Goal: Task Accomplishment & Management: Use online tool/utility

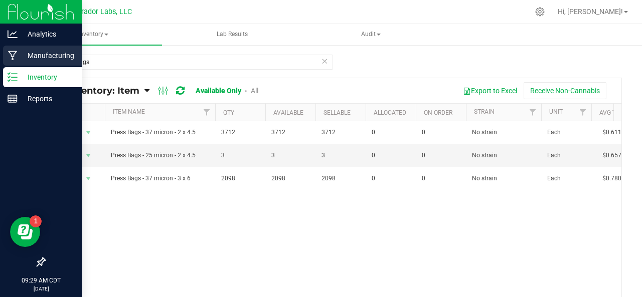
click at [42, 60] on p "Manufacturing" at bounding box center [48, 56] width 60 height 12
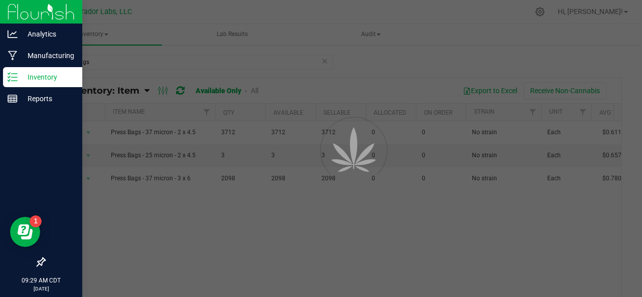
click at [301, 54] on div at bounding box center [321, 148] width 642 height 297
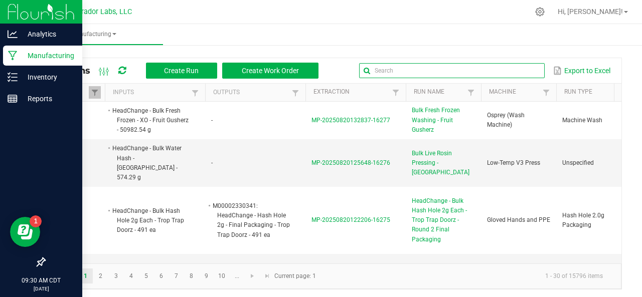
click at [508, 74] on input "text" at bounding box center [452, 70] width 186 height 15
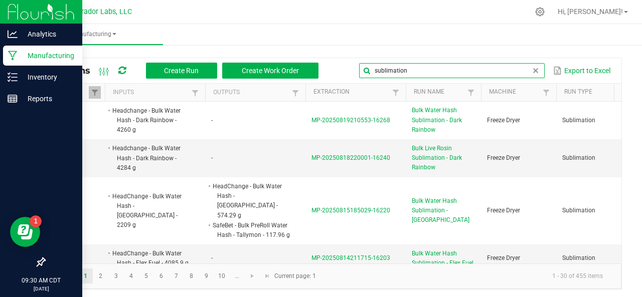
type input "sublimation"
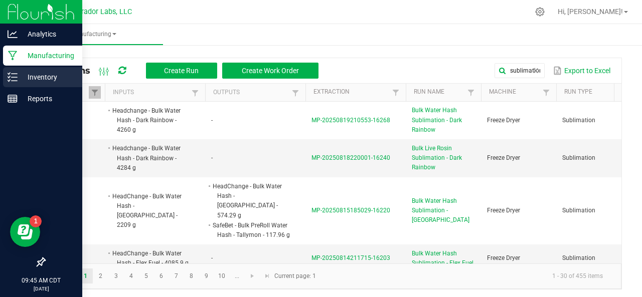
click at [16, 77] on line at bounding box center [15, 77] width 6 height 0
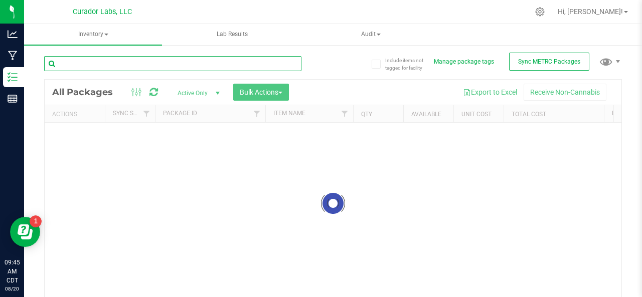
click at [125, 62] on input "text" at bounding box center [172, 63] width 257 height 15
type input "ter"
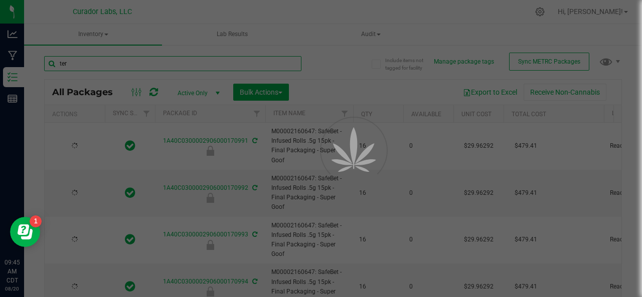
type input "[DATE]"
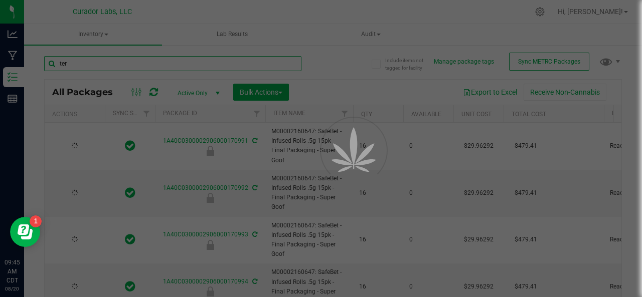
type input "[DATE]"
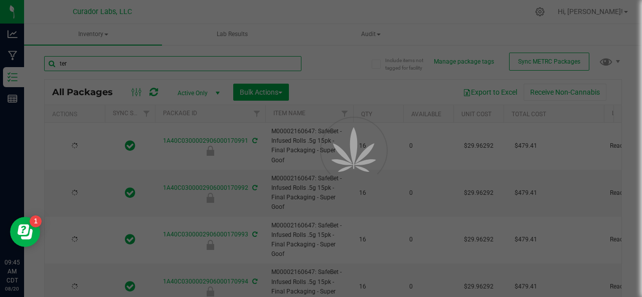
type input "[DATE]"
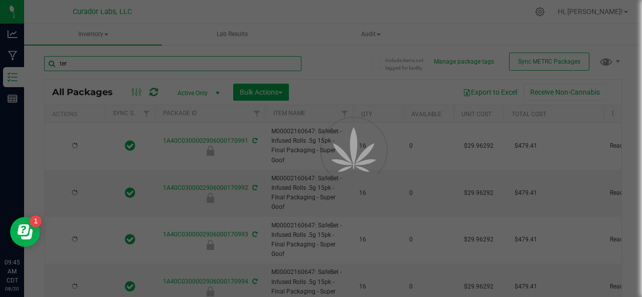
type input "[DATE]"
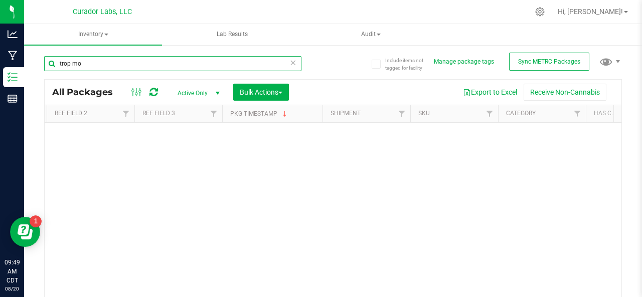
scroll to position [0, 1375]
type input "trop mo"
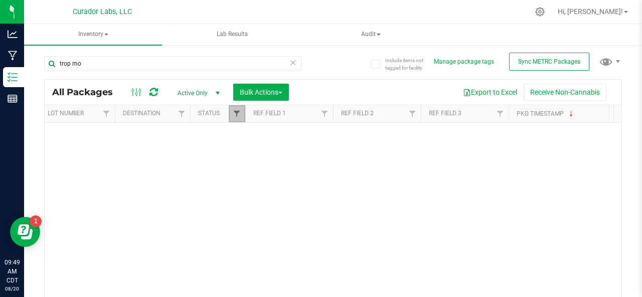
click at [235, 113] on span "Filter" at bounding box center [237, 114] width 8 height 8
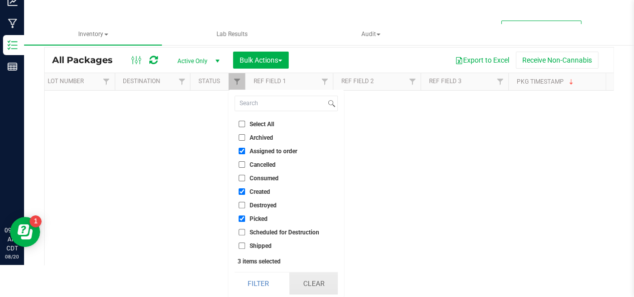
click at [312, 279] on button "Clear" at bounding box center [313, 284] width 48 height 22
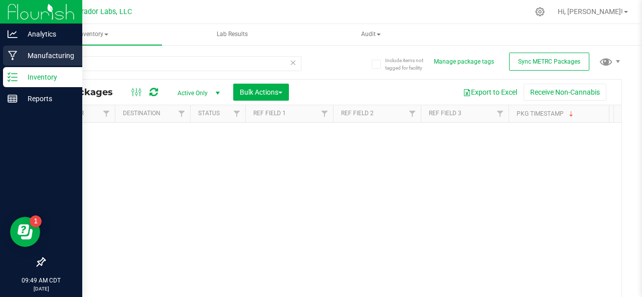
click at [39, 56] on p "Manufacturing" at bounding box center [48, 56] width 60 height 12
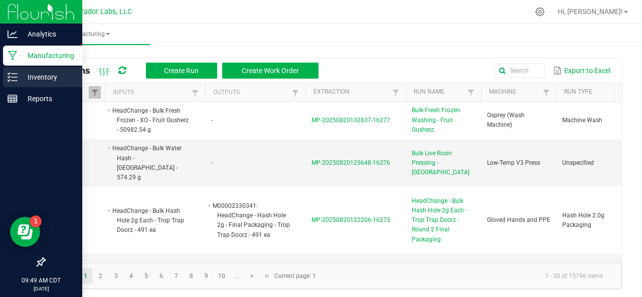
click at [35, 78] on p "Inventory" at bounding box center [48, 77] width 60 height 12
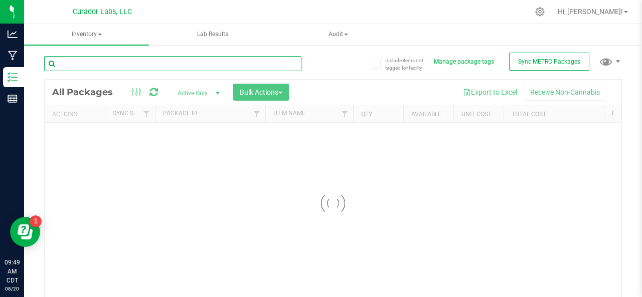
click at [141, 63] on input "text" at bounding box center [172, 63] width 257 height 15
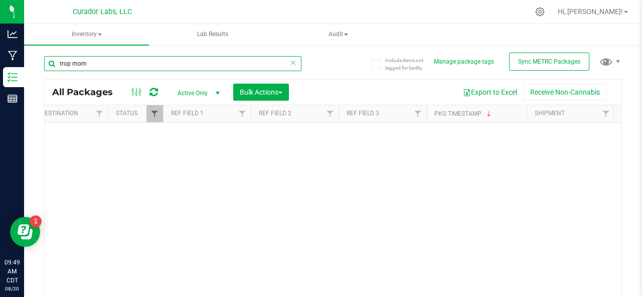
type input "trop mom"
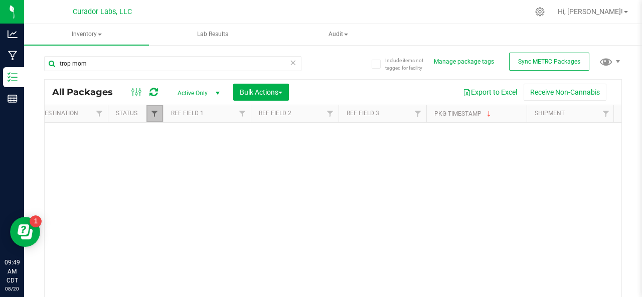
click at [153, 114] on span "Filter" at bounding box center [154, 114] width 8 height 8
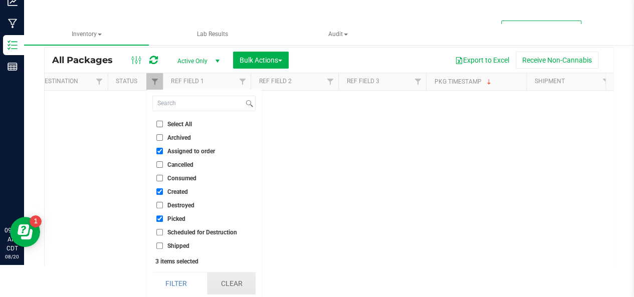
click at [227, 281] on button "Clear" at bounding box center [231, 284] width 48 height 22
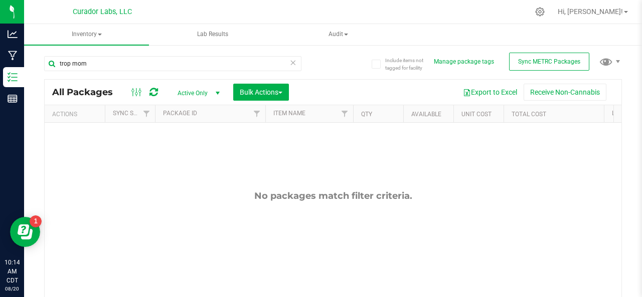
click at [99, 54] on div "trop mom" at bounding box center [188, 63] width 289 height 32
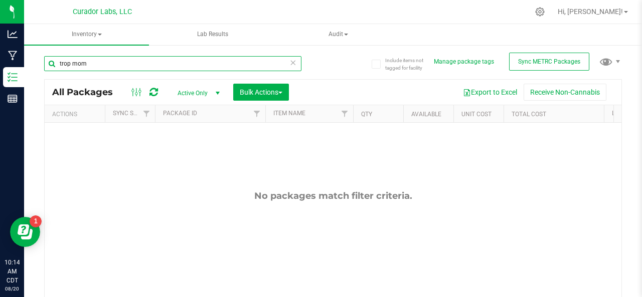
click at [99, 69] on input "trop mom" at bounding box center [172, 63] width 257 height 15
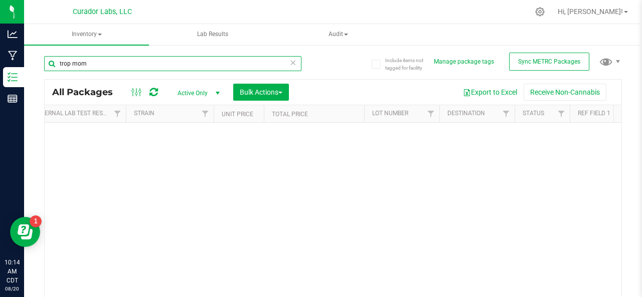
scroll to position [0, 912]
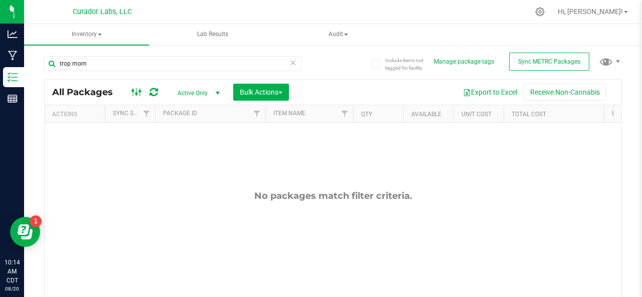
click at [138, 89] on icon at bounding box center [136, 92] width 11 height 12
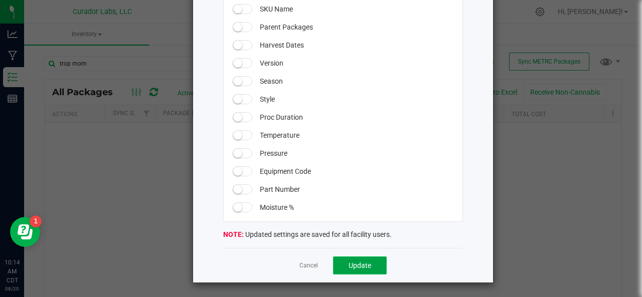
click at [352, 268] on span "Update" at bounding box center [360, 266] width 23 height 8
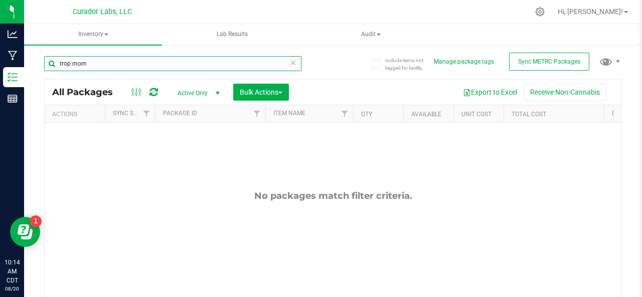
click at [98, 66] on input "trop mom" at bounding box center [172, 63] width 257 height 15
type input "t"
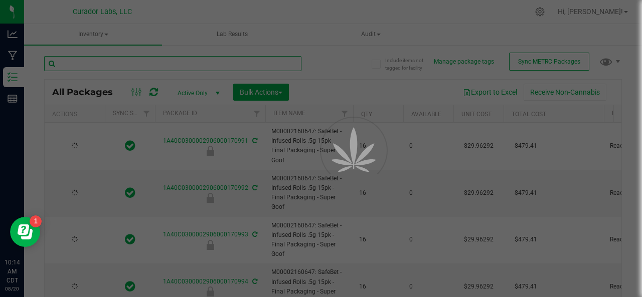
type input "[DATE]"
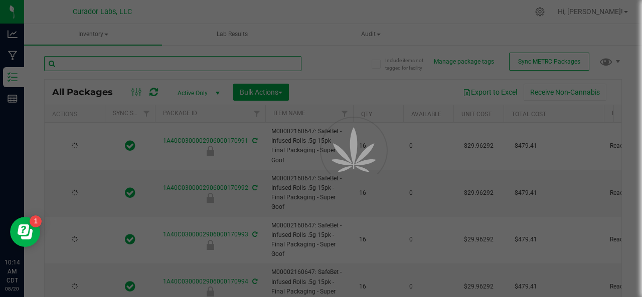
type input "[DATE]"
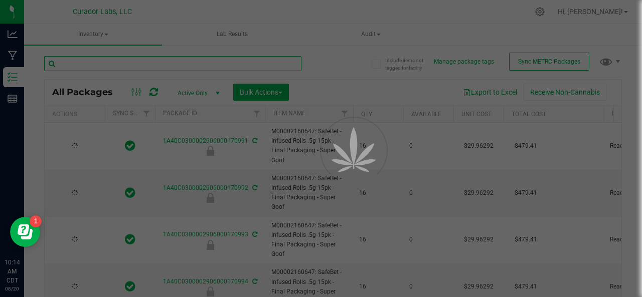
type input "[DATE]"
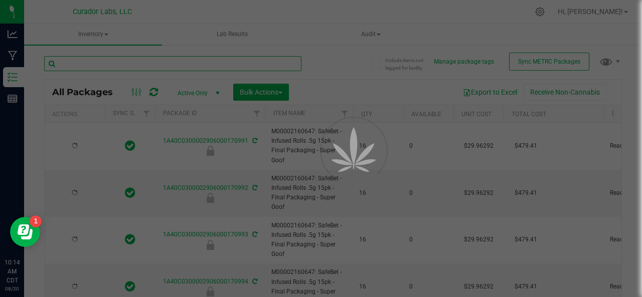
type input "[DATE]"
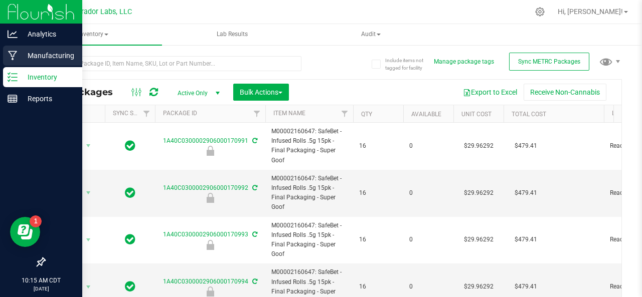
click at [14, 49] on div "Manufacturing" at bounding box center [42, 56] width 79 height 20
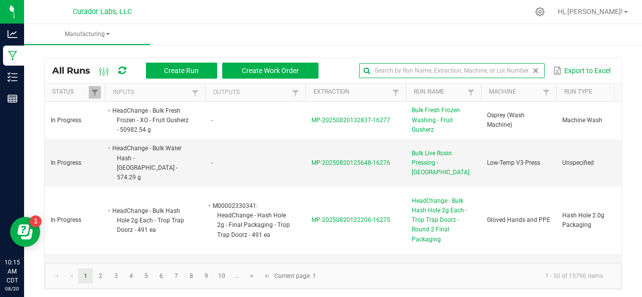
click at [517, 74] on input "text" at bounding box center [452, 70] width 186 height 15
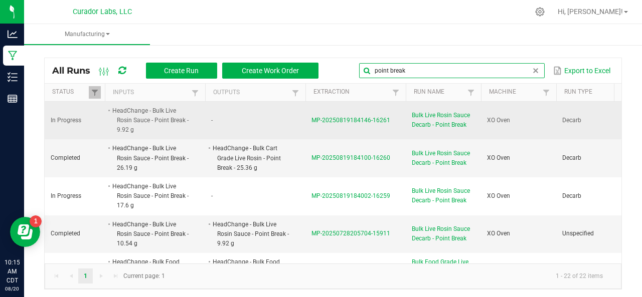
type input "point break"
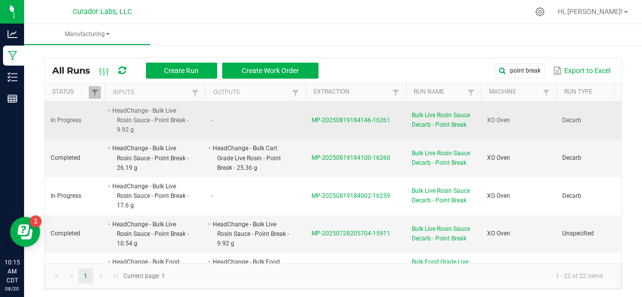
click at [327, 120] on span "MP-20250819184146-16261" at bounding box center [350, 120] width 79 height 7
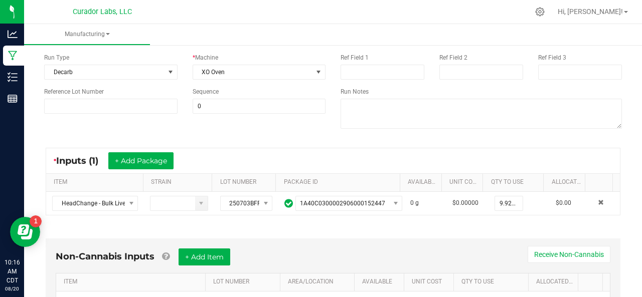
scroll to position [310, 0]
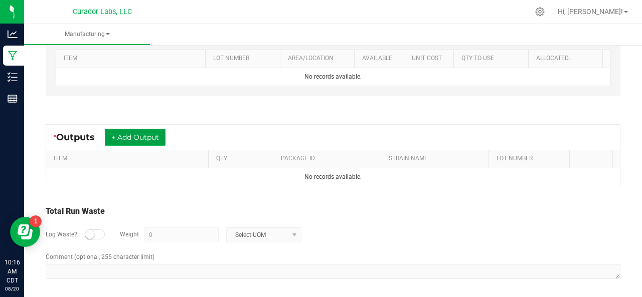
click at [139, 134] on button "+ Add Output" at bounding box center [135, 137] width 61 height 17
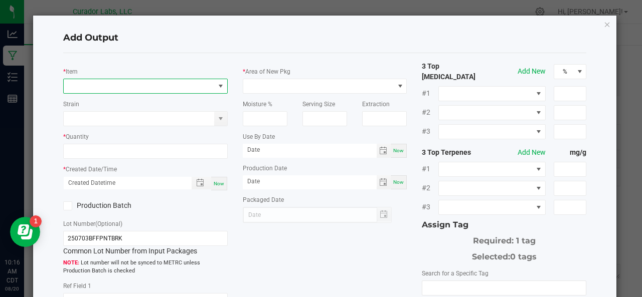
click at [113, 85] on span "NO DATA FOUND" at bounding box center [139, 86] width 151 height 14
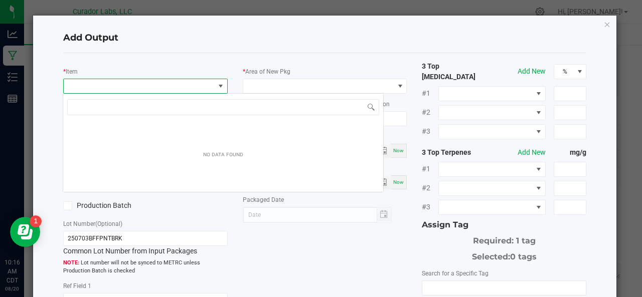
scroll to position [15, 162]
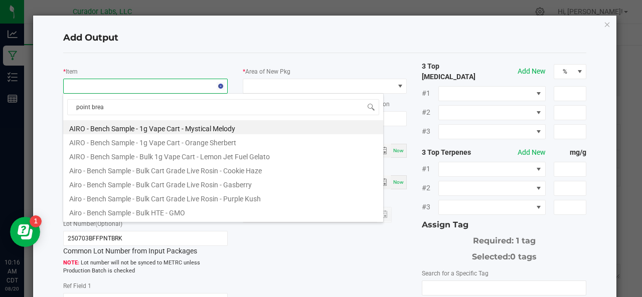
type input "point break"
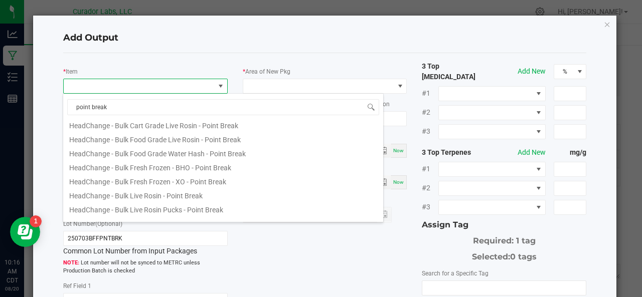
scroll to position [22, 0]
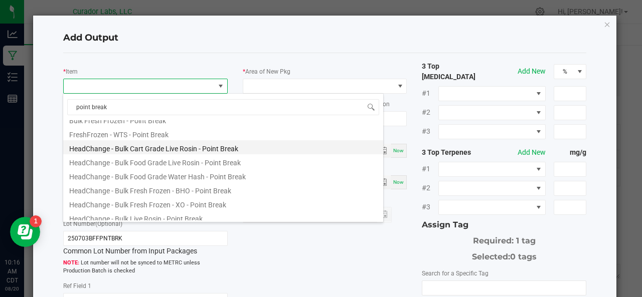
click at [104, 149] on li "HeadChange - Bulk Cart Grade Live Rosin - Point Break" at bounding box center [223, 147] width 320 height 14
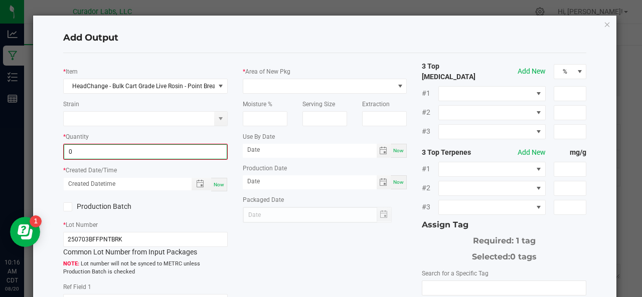
click at [138, 152] on input "0" at bounding box center [145, 152] width 162 height 14
type input "9.6800 g"
click at [218, 183] on span "Now" at bounding box center [219, 184] width 11 height 6
type input "[DATE] 10:16 AM"
type input "[DATE]"
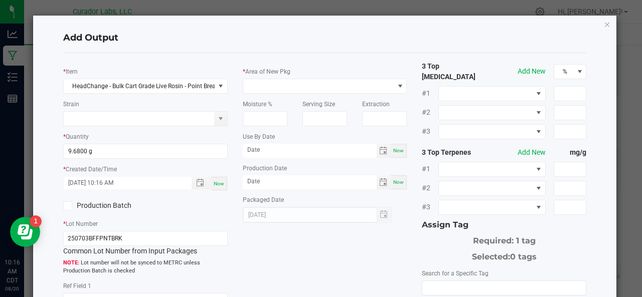
click at [108, 208] on label "Production Batch" at bounding box center [100, 206] width 75 height 11
click at [0, 0] on input "Production Batch" at bounding box center [0, 0] width 0 height 0
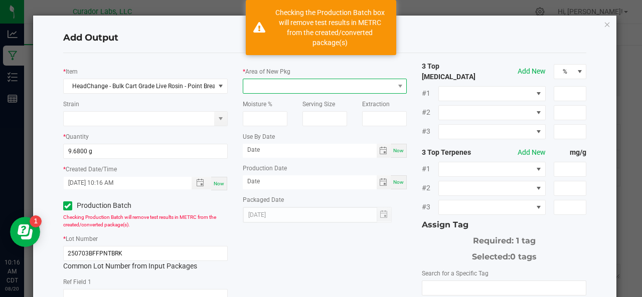
click at [300, 86] on span at bounding box center [318, 86] width 151 height 14
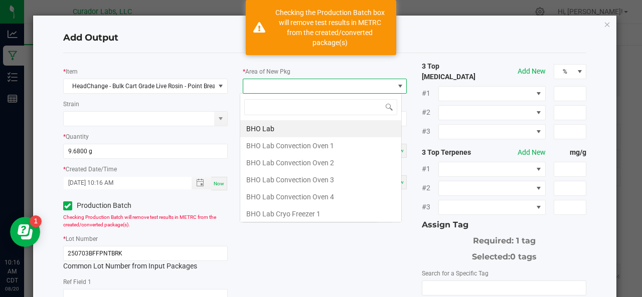
scroll to position [15, 162]
type input "xo"
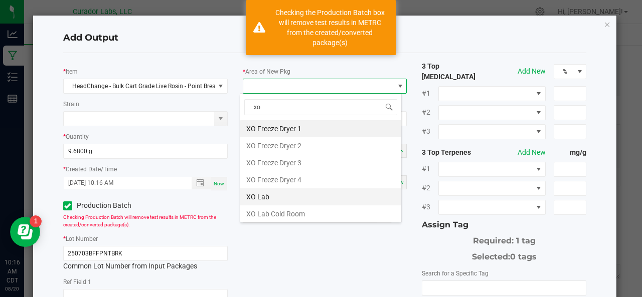
click at [266, 194] on li "XO Lab" at bounding box center [320, 197] width 161 height 17
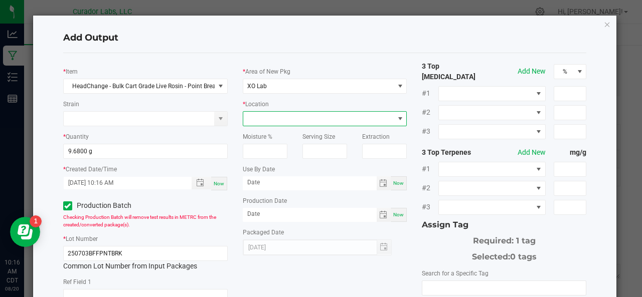
click at [265, 121] on span at bounding box center [318, 119] width 151 height 14
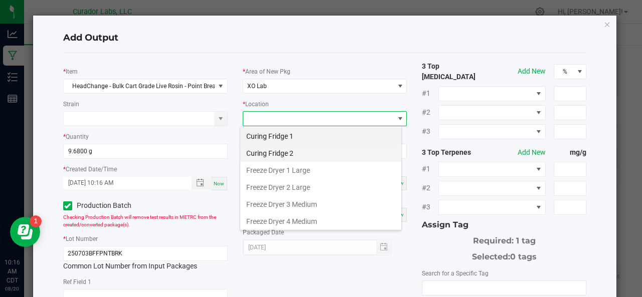
scroll to position [83, 0]
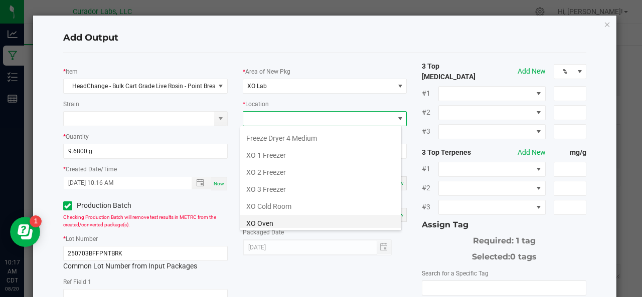
click at [271, 227] on li "XO Oven" at bounding box center [320, 223] width 161 height 17
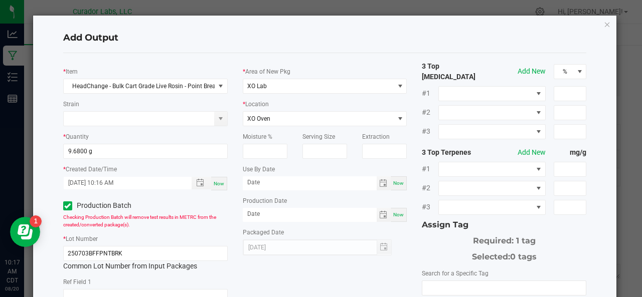
click at [393, 183] on span "Now" at bounding box center [398, 184] width 11 height 6
click at [296, 183] on input "[DATE]" at bounding box center [310, 183] width 134 height 13
type input "[DATE]"
click at [393, 212] on span "Now" at bounding box center [398, 215] width 11 height 6
type input "[DATE]"
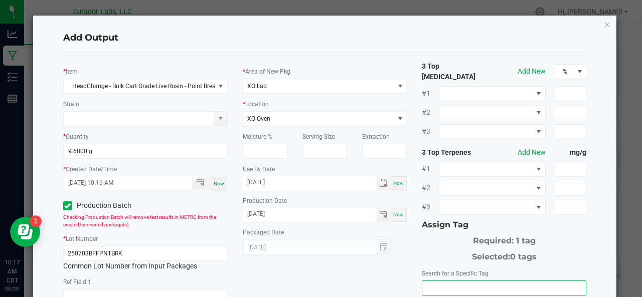
click at [453, 281] on input "NO DATA FOUND" at bounding box center [503, 288] width 163 height 14
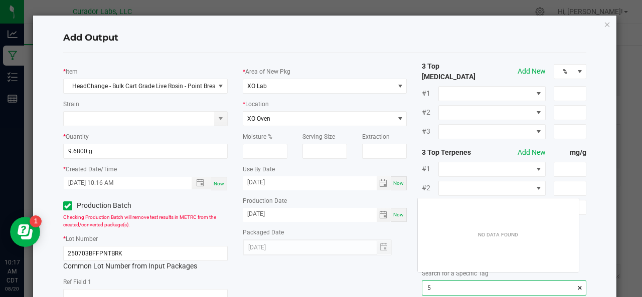
scroll to position [14, 161]
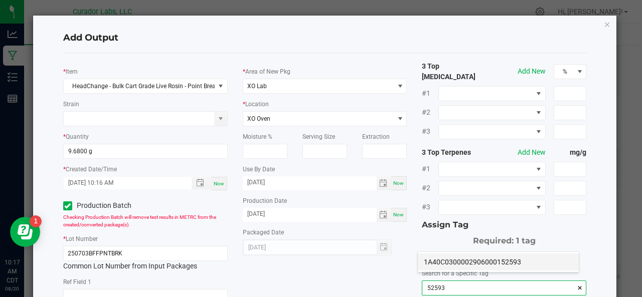
click at [451, 258] on li "1A40C0300002906000152593" at bounding box center [498, 262] width 161 height 17
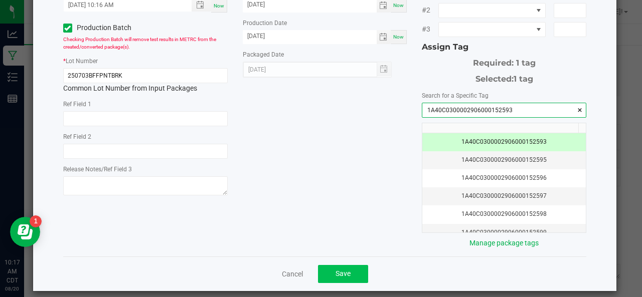
type input "1A40C0300002906000152593"
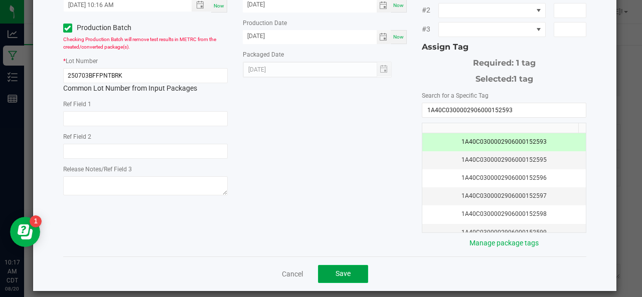
click at [349, 268] on button "Save" at bounding box center [343, 274] width 50 height 18
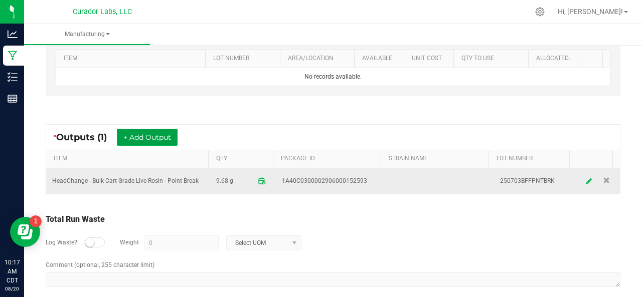
scroll to position [0, 0]
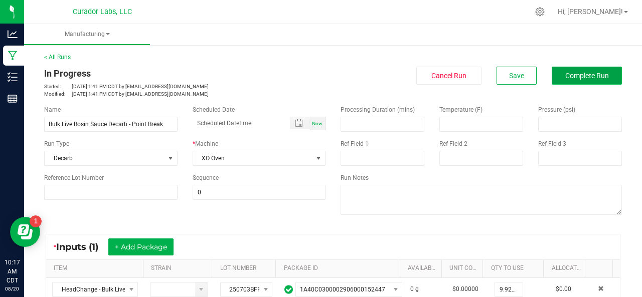
click at [565, 77] on span "Complete Run" at bounding box center [587, 76] width 44 height 8
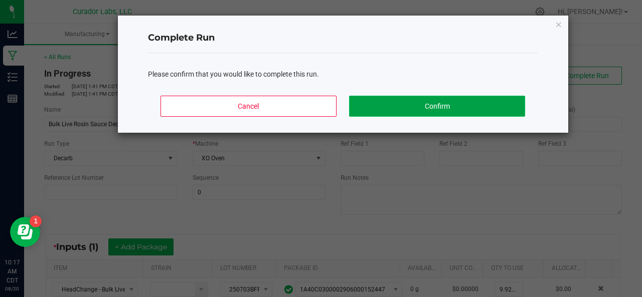
click at [449, 104] on button "Confirm" at bounding box center [437, 106] width 176 height 21
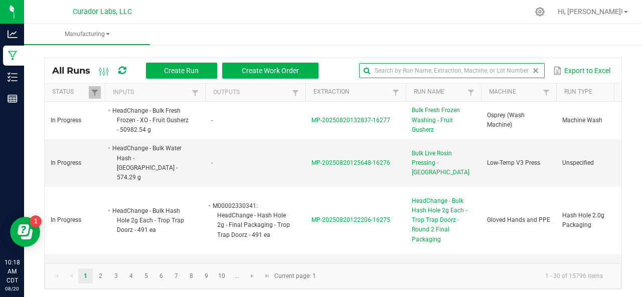
click at [510, 72] on input "text" at bounding box center [452, 70] width 186 height 15
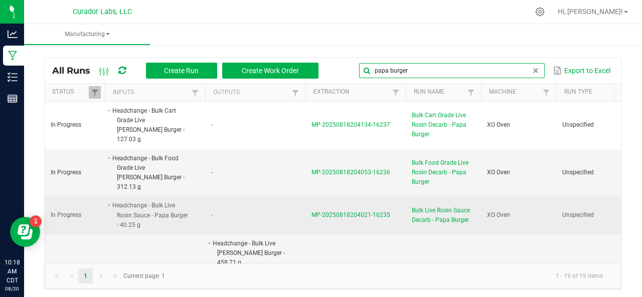
type input "papa burger"
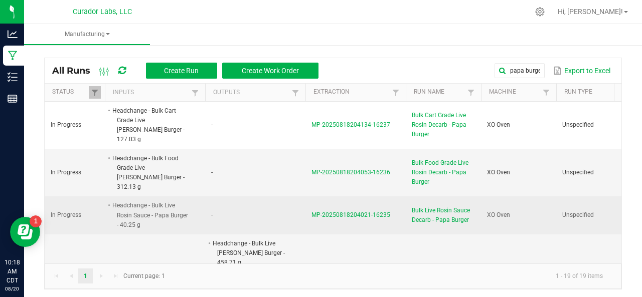
click at [338, 212] on span "MP-20250818204021-16235" at bounding box center [350, 215] width 79 height 7
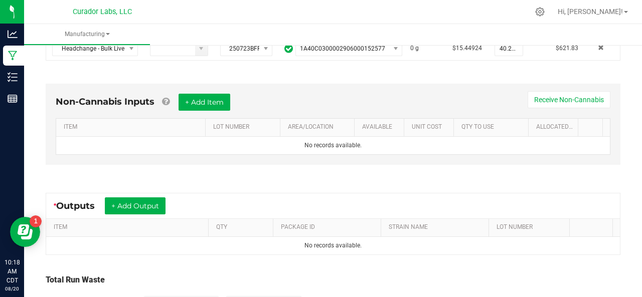
scroll to position [247, 0]
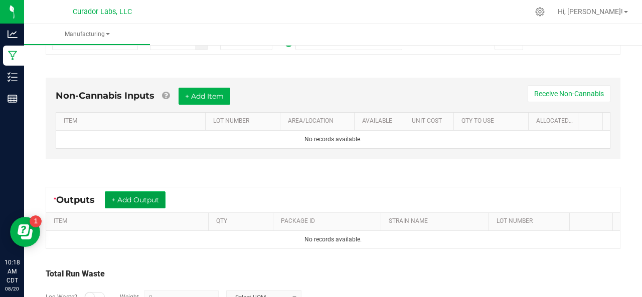
click at [122, 201] on button "+ Add Output" at bounding box center [135, 200] width 61 height 17
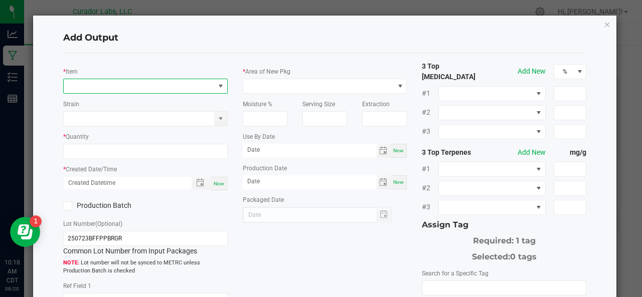
click at [90, 87] on span "NO DATA FOUND" at bounding box center [139, 86] width 151 height 14
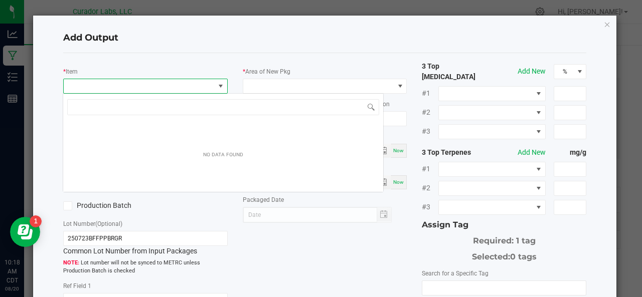
scroll to position [15, 162]
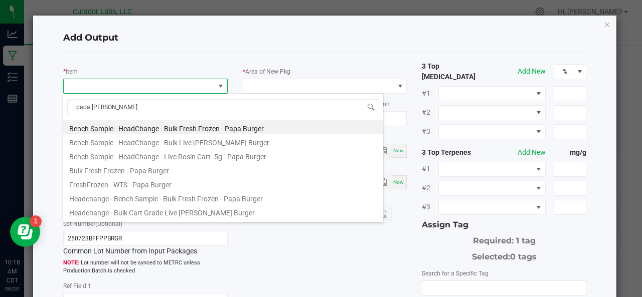
type input "papa burger"
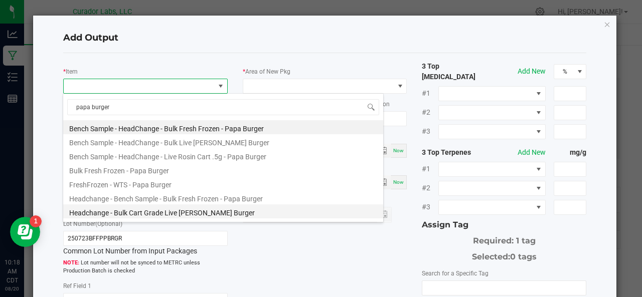
click at [169, 212] on li "Headchange - Bulk Cart Grade Live [PERSON_NAME] Burger" at bounding box center [223, 212] width 320 height 14
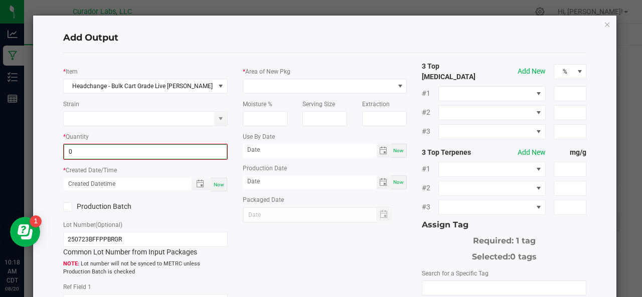
click at [118, 154] on input "0" at bounding box center [145, 152] width 162 height 14
type input "40.2500 g"
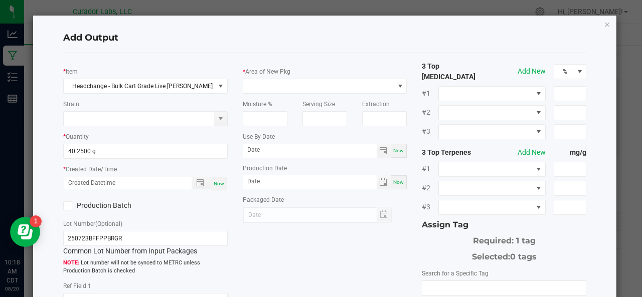
click at [220, 181] on span "Now" at bounding box center [219, 184] width 11 height 6
type input "[DATE] 10:18 AM"
type input "[DATE]"
click at [86, 202] on label "Production Batch" at bounding box center [100, 206] width 75 height 11
click at [0, 0] on input "Production Batch" at bounding box center [0, 0] width 0 height 0
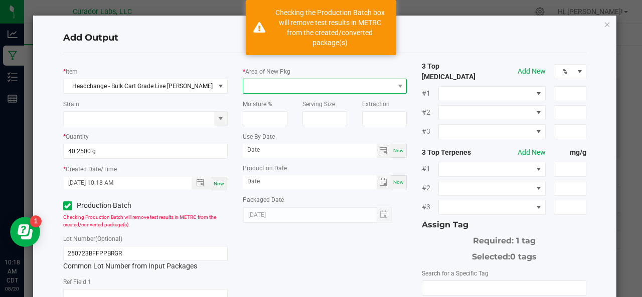
click at [278, 85] on span at bounding box center [318, 86] width 151 height 14
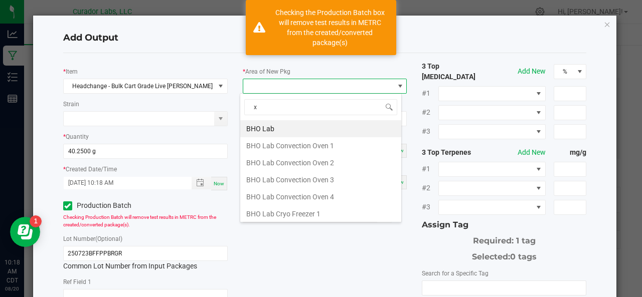
type input "xo"
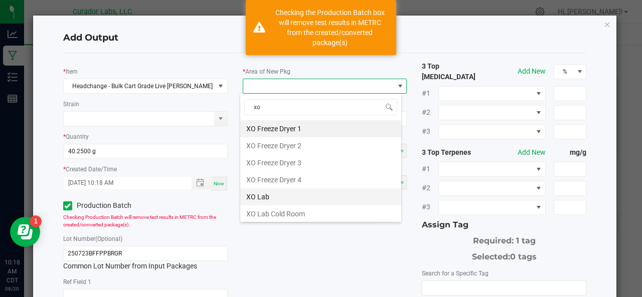
click at [271, 196] on li "XO Lab" at bounding box center [320, 197] width 161 height 17
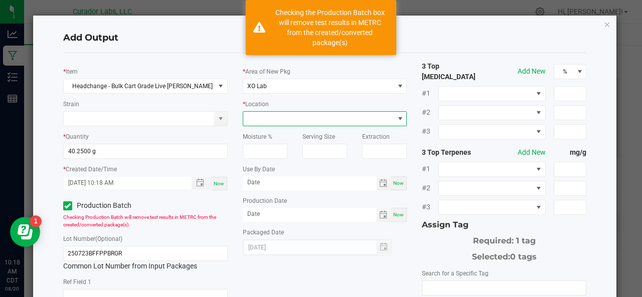
click at [263, 122] on span at bounding box center [318, 119] width 151 height 14
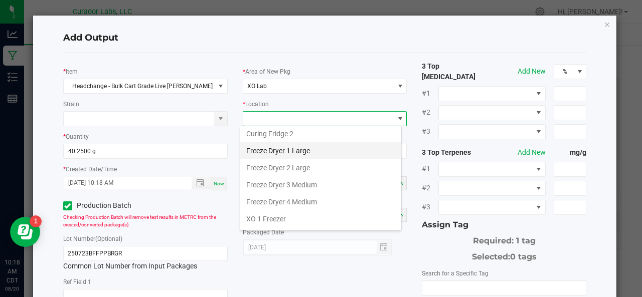
scroll to position [83, 0]
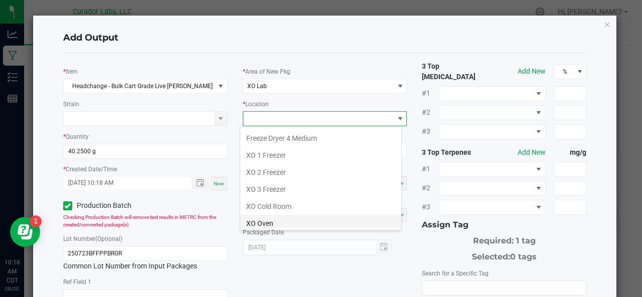
click at [265, 226] on li "XO Oven" at bounding box center [320, 223] width 161 height 17
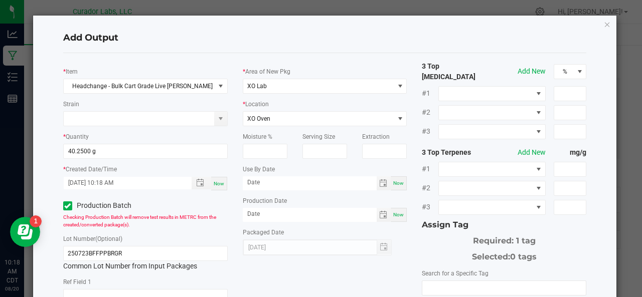
click at [391, 189] on div "Now" at bounding box center [399, 184] width 16 height 14
click at [297, 184] on input "[DATE]" at bounding box center [310, 183] width 134 height 13
type input "[DATE]"
click at [395, 216] on span "Now" at bounding box center [398, 215] width 11 height 6
type input "[DATE]"
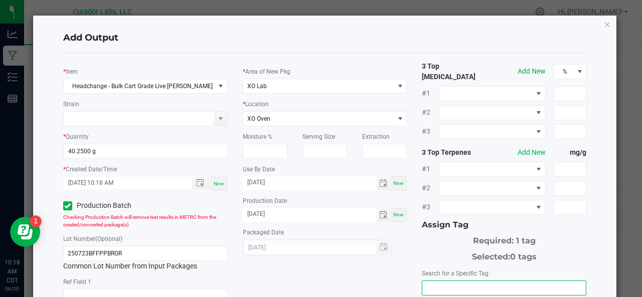
click at [450, 286] on input "NO DATA FOUND" at bounding box center [503, 288] width 163 height 14
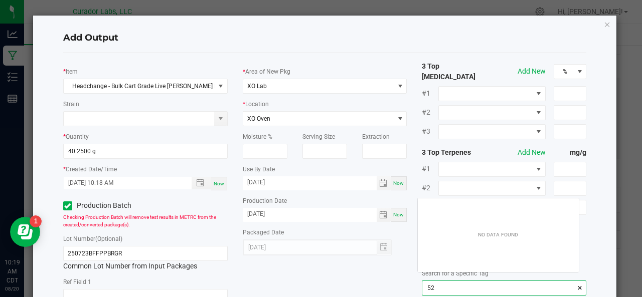
scroll to position [14, 161]
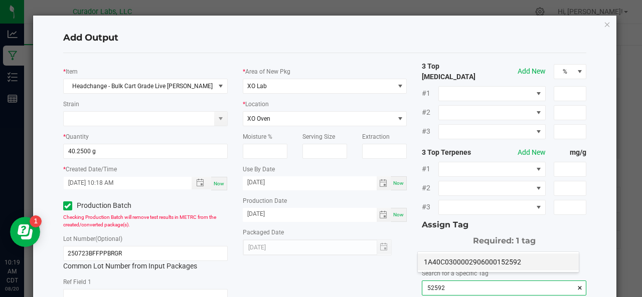
click at [447, 264] on li "1A40C0300002906000152592" at bounding box center [498, 262] width 161 height 17
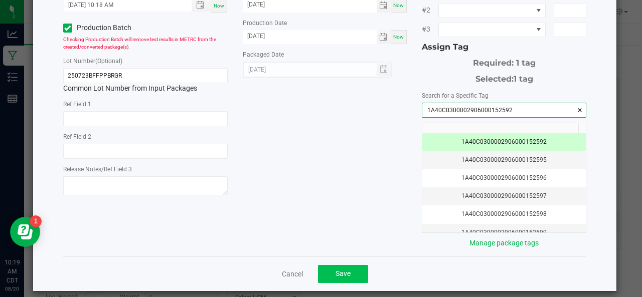
type input "1A40C0300002906000152592"
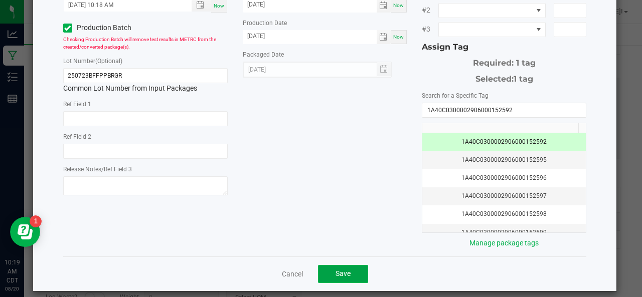
click at [355, 265] on button "Save" at bounding box center [343, 274] width 50 height 18
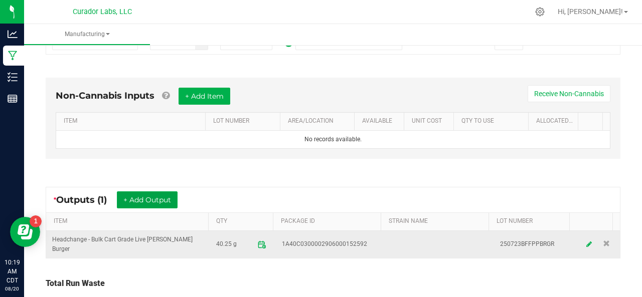
scroll to position [318, 0]
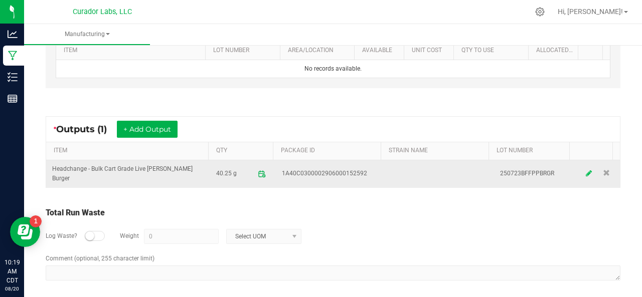
click at [586, 171] on icon at bounding box center [589, 173] width 6 height 7
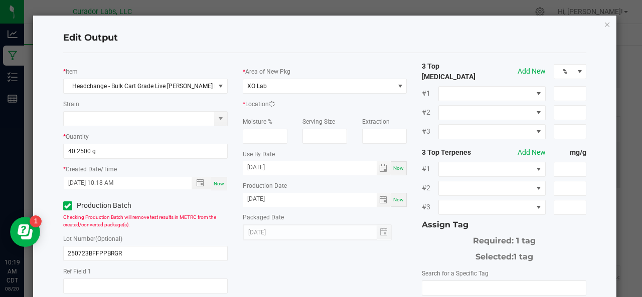
scroll to position [156, 0]
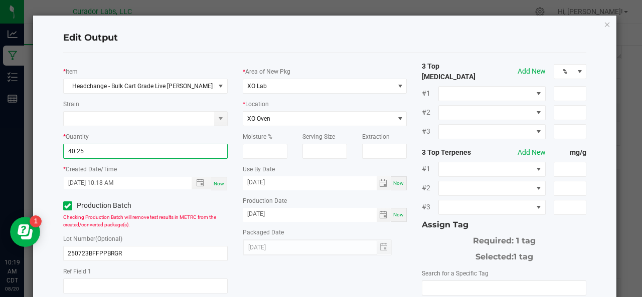
click at [100, 152] on input "40.25" at bounding box center [145, 151] width 163 height 14
type input "38.1800 g"
click at [319, 279] on div "* Item Headchange - Bulk Cart Grade Live [PERSON_NAME] Burger Strain * Quantity…" at bounding box center [325, 244] width 539 height 366
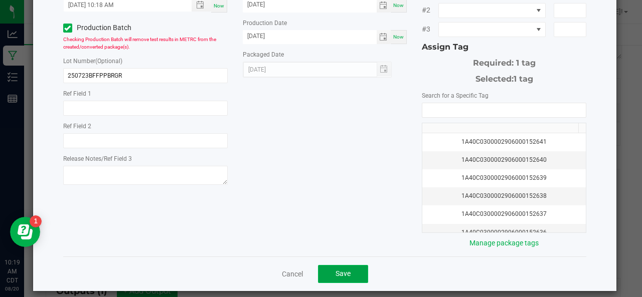
click at [326, 268] on button "Save" at bounding box center [343, 274] width 50 height 18
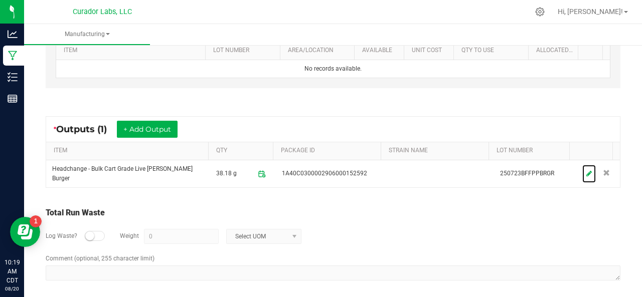
scroll to position [0, 0]
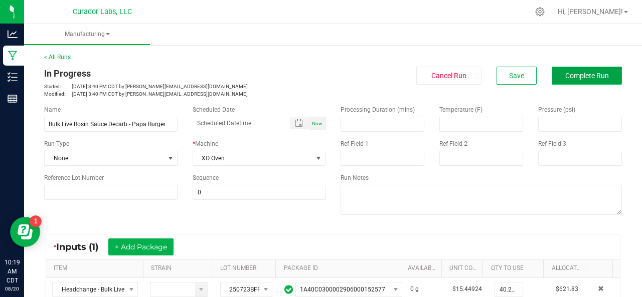
click at [602, 73] on button "Complete Run" at bounding box center [587, 76] width 70 height 18
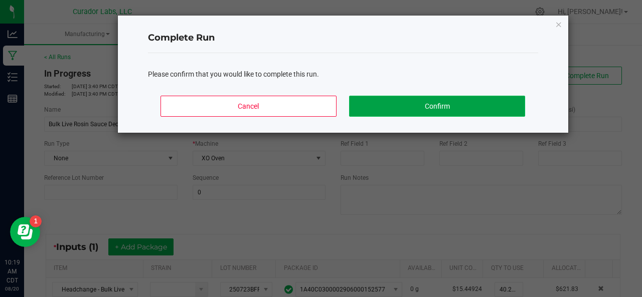
click at [433, 101] on button "Confirm" at bounding box center [437, 106] width 176 height 21
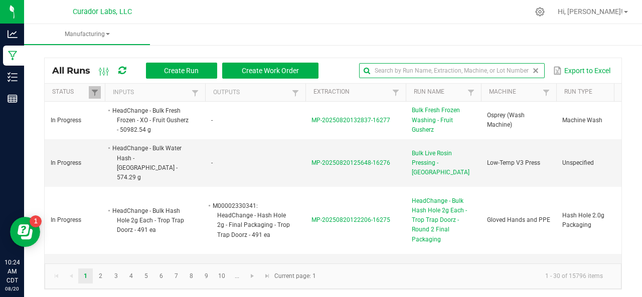
click at [511, 72] on input "text" at bounding box center [452, 70] width 186 height 15
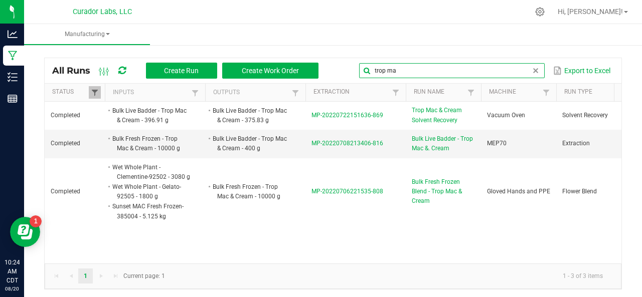
type input "trop ma"
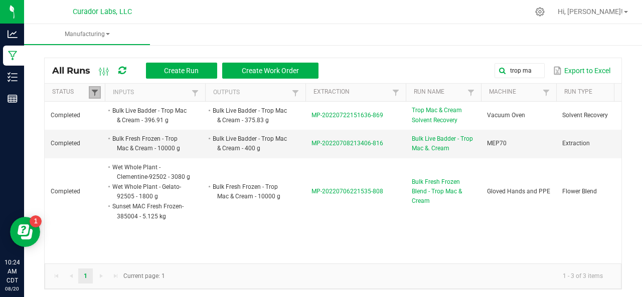
click at [91, 90] on span at bounding box center [95, 93] width 8 height 8
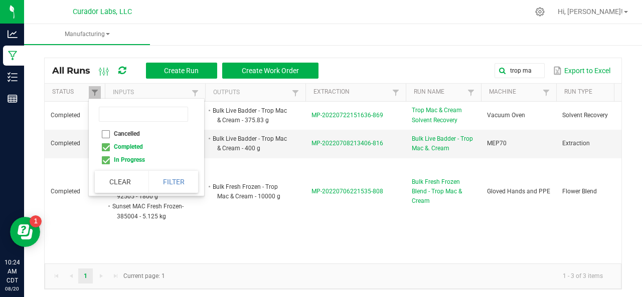
click at [104, 149] on li "Completed" at bounding box center [143, 146] width 97 height 13
checkbox input "false"
click at [157, 178] on button "Filter" at bounding box center [173, 182] width 50 height 22
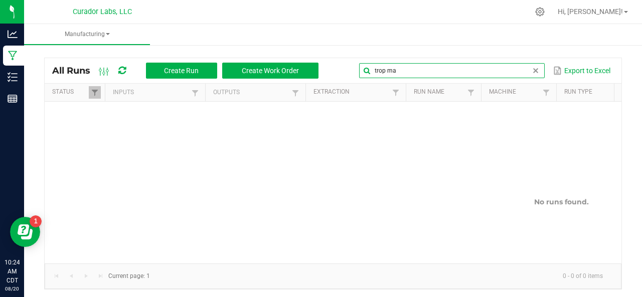
click at [527, 70] on global-search-input-ngx "trop ma" at bounding box center [452, 70] width 186 height 7
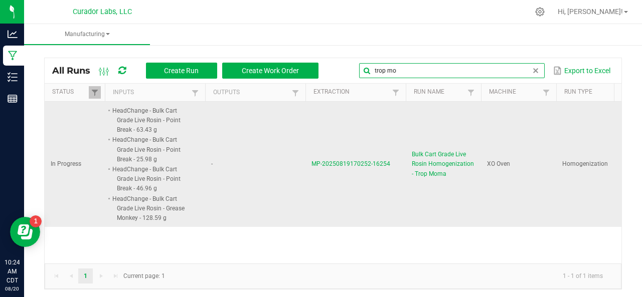
type input "trop mo"
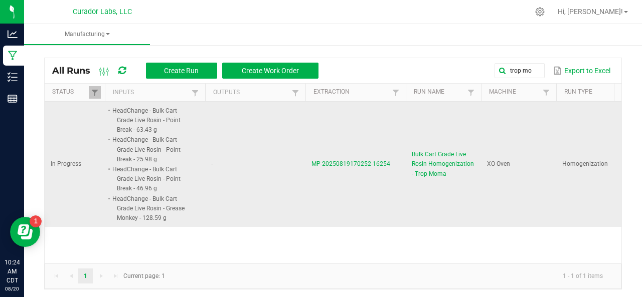
click at [354, 163] on span "MP-20250819170252-16254" at bounding box center [350, 163] width 79 height 7
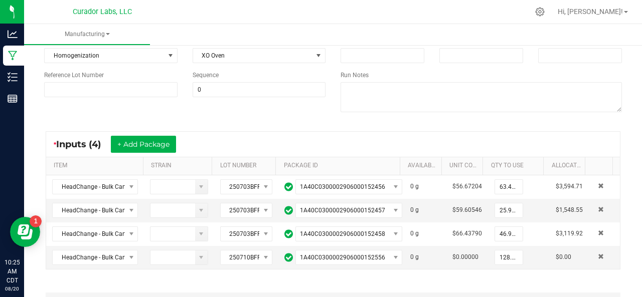
scroll to position [178, 0]
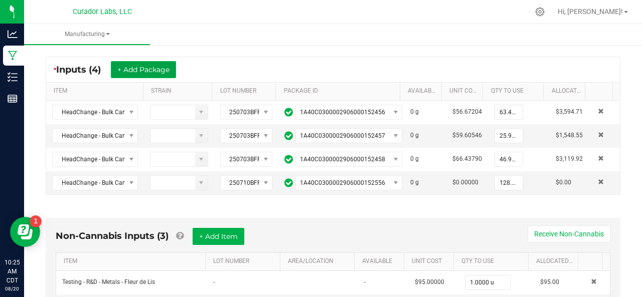
click at [139, 69] on button "+ Add Package" at bounding box center [143, 69] width 65 height 17
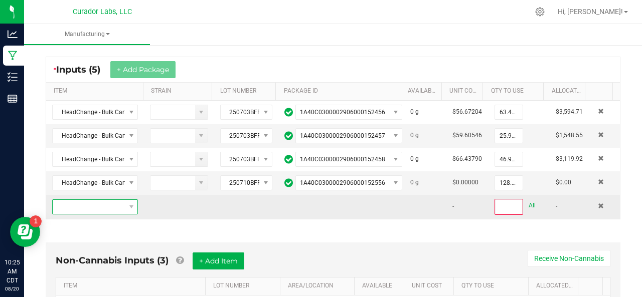
click at [77, 205] on span "NO DATA FOUND" at bounding box center [89, 207] width 72 height 14
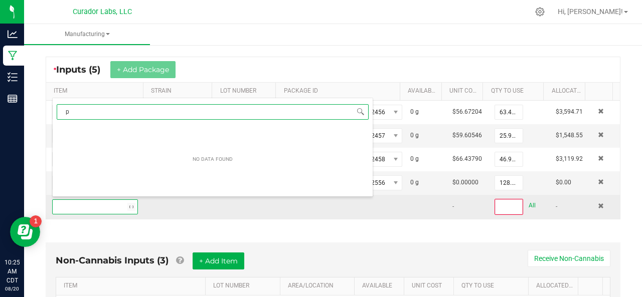
scroll to position [15, 82]
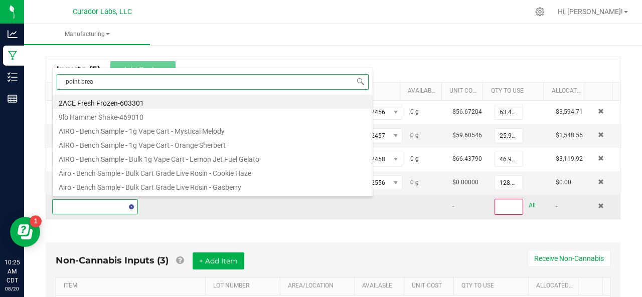
type input "point break"
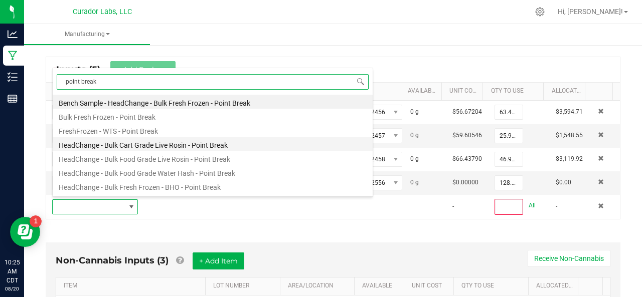
click at [137, 146] on li "HeadChange - Bulk Cart Grade Live Rosin - Point Break" at bounding box center [213, 144] width 320 height 14
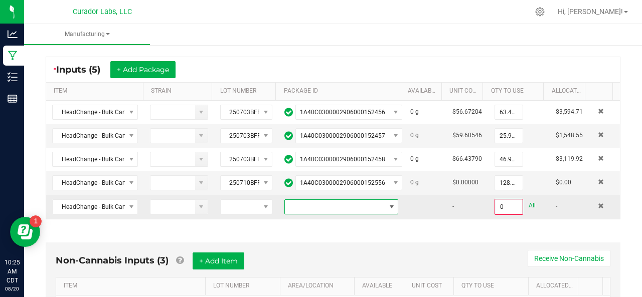
click at [318, 206] on span at bounding box center [335, 207] width 100 height 14
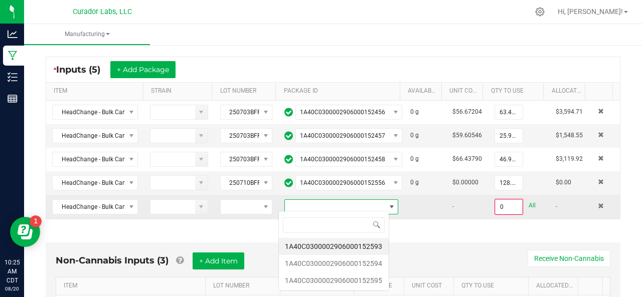
scroll to position [15, 110]
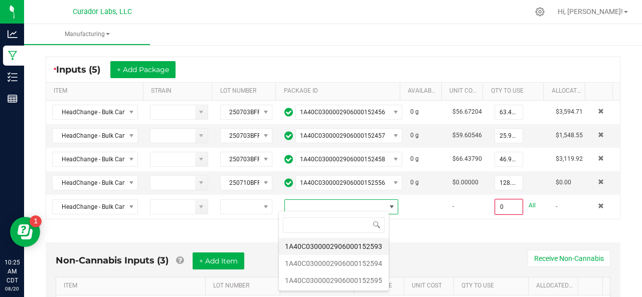
click at [302, 247] on li "1A40C0300002906000152593" at bounding box center [334, 246] width 110 height 17
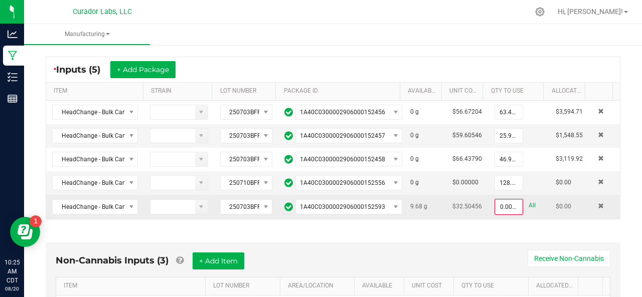
click at [529, 203] on link "All" at bounding box center [532, 206] width 7 height 14
type input "9.6800 g"
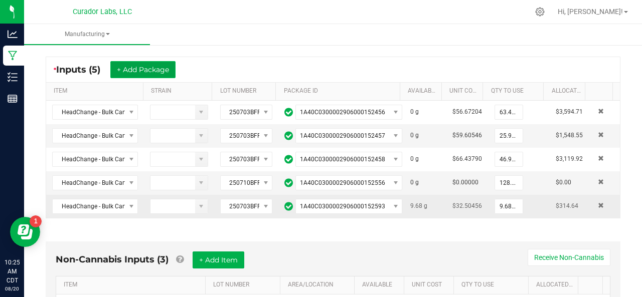
click at [139, 70] on button "+ Add Package" at bounding box center [142, 69] width 65 height 17
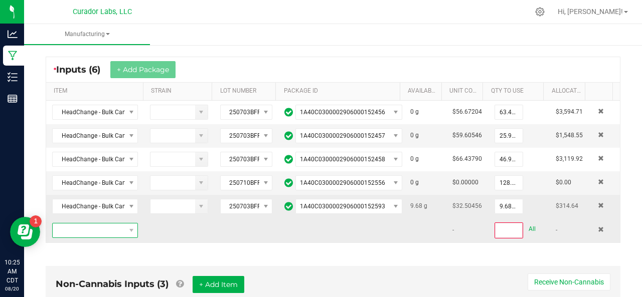
click at [82, 224] on span "NO DATA FOUND" at bounding box center [89, 231] width 72 height 14
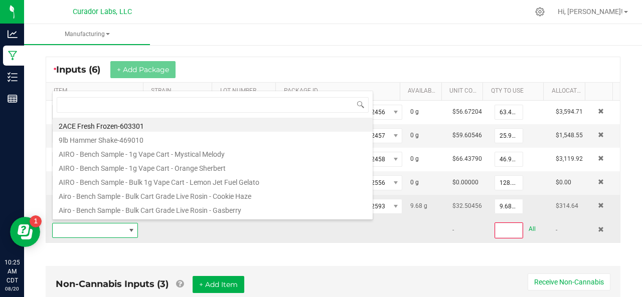
scroll to position [15, 82]
click at [82, 224] on span at bounding box center [89, 231] width 72 height 14
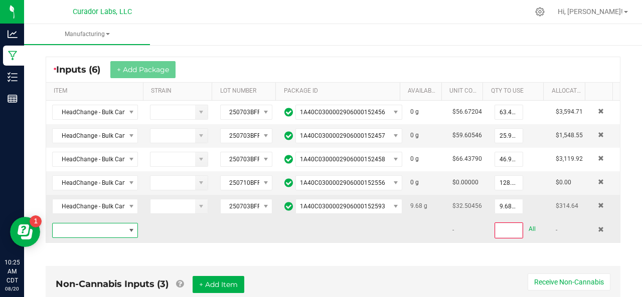
click at [82, 224] on span "NO DATA FOUND" at bounding box center [89, 231] width 72 height 14
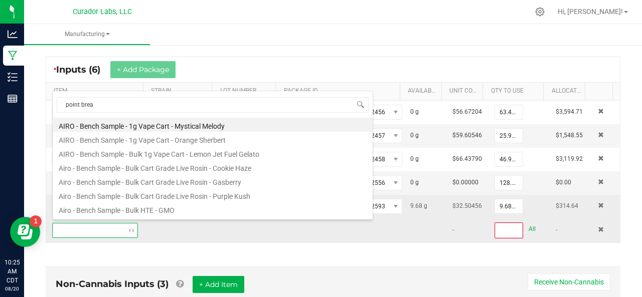
type input "point break"
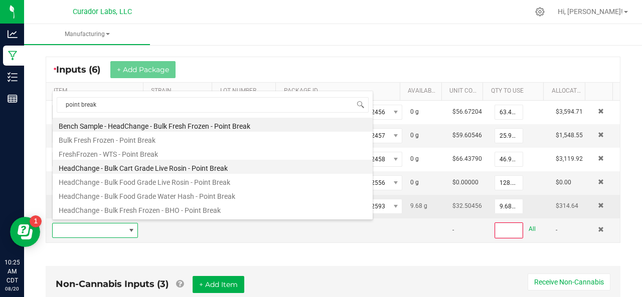
click at [125, 169] on li "HeadChange - Bulk Cart Grade Live Rosin - Point Break" at bounding box center [213, 167] width 320 height 14
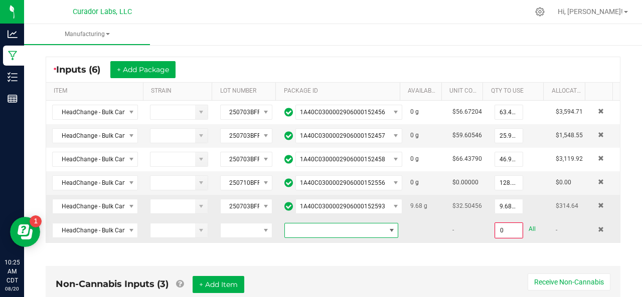
click at [330, 230] on span at bounding box center [335, 231] width 100 height 14
click at [332, 268] on li "1A40C0300002906000152594" at bounding box center [334, 269] width 110 height 17
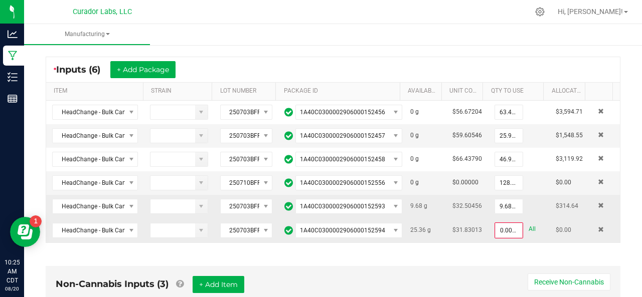
click at [523, 223] on div "0.0000 g All" at bounding box center [519, 231] width 50 height 16
click at [529, 224] on link "All" at bounding box center [532, 230] width 7 height 14
type input "25.3600 g"
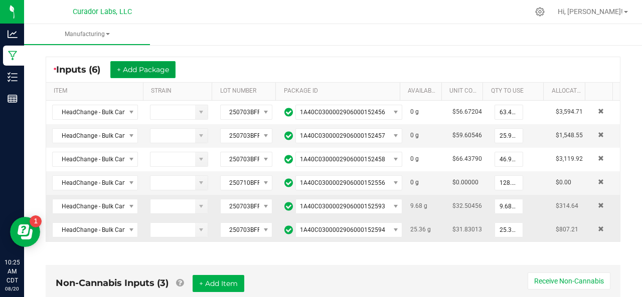
click at [136, 70] on button "+ Add Package" at bounding box center [142, 69] width 65 height 17
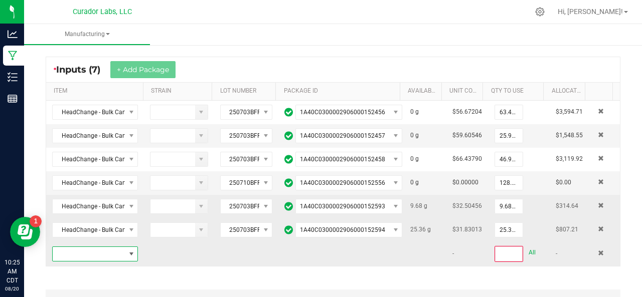
click at [86, 249] on span "NO DATA FOUND" at bounding box center [89, 254] width 72 height 14
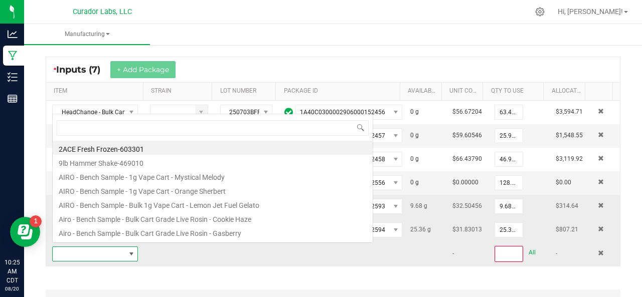
scroll to position [15, 82]
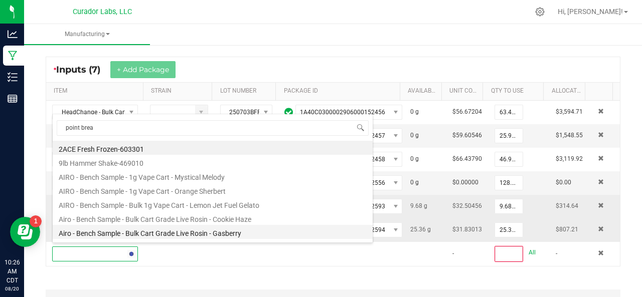
type input "point break"
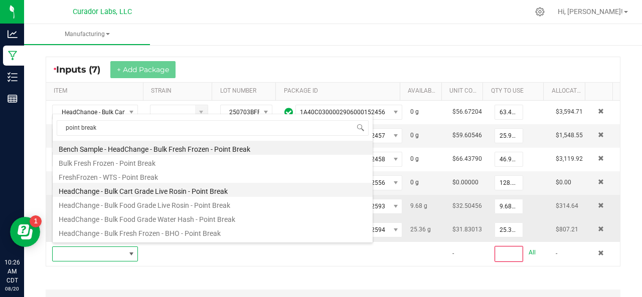
click at [153, 192] on li "HeadChange - Bulk Cart Grade Live Rosin - Point Break" at bounding box center [213, 190] width 320 height 14
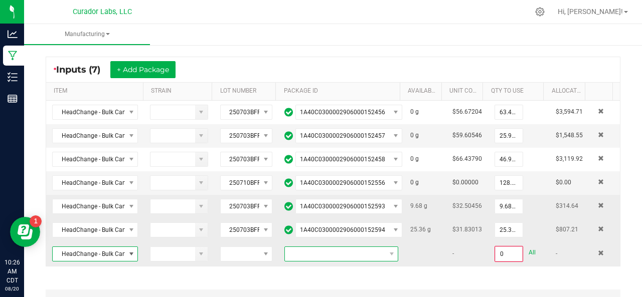
click at [290, 247] on span at bounding box center [335, 254] width 100 height 14
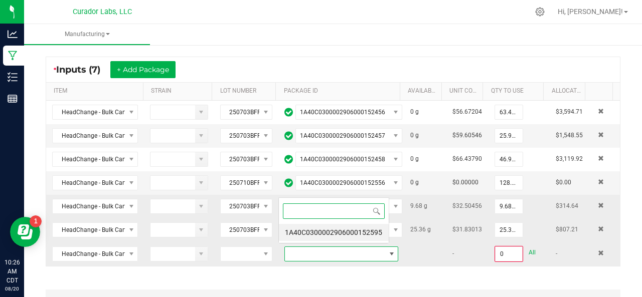
scroll to position [15, 109]
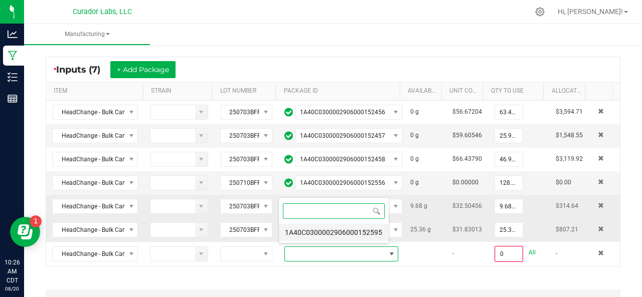
click at [295, 233] on li "1A40C0300002906000152595" at bounding box center [334, 232] width 110 height 17
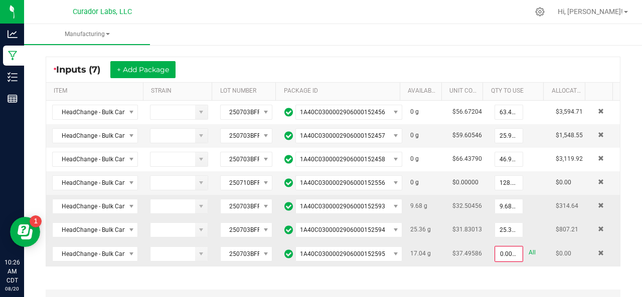
click at [529, 247] on link "All" at bounding box center [532, 253] width 7 height 14
type input "17.0400 g"
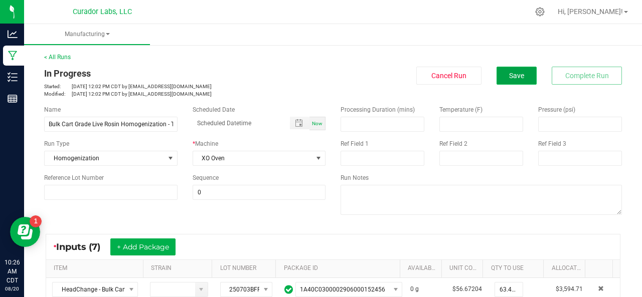
click at [509, 76] on span "Save" at bounding box center [516, 76] width 15 height 8
